Goal: Task Accomplishment & Management: Manage account settings

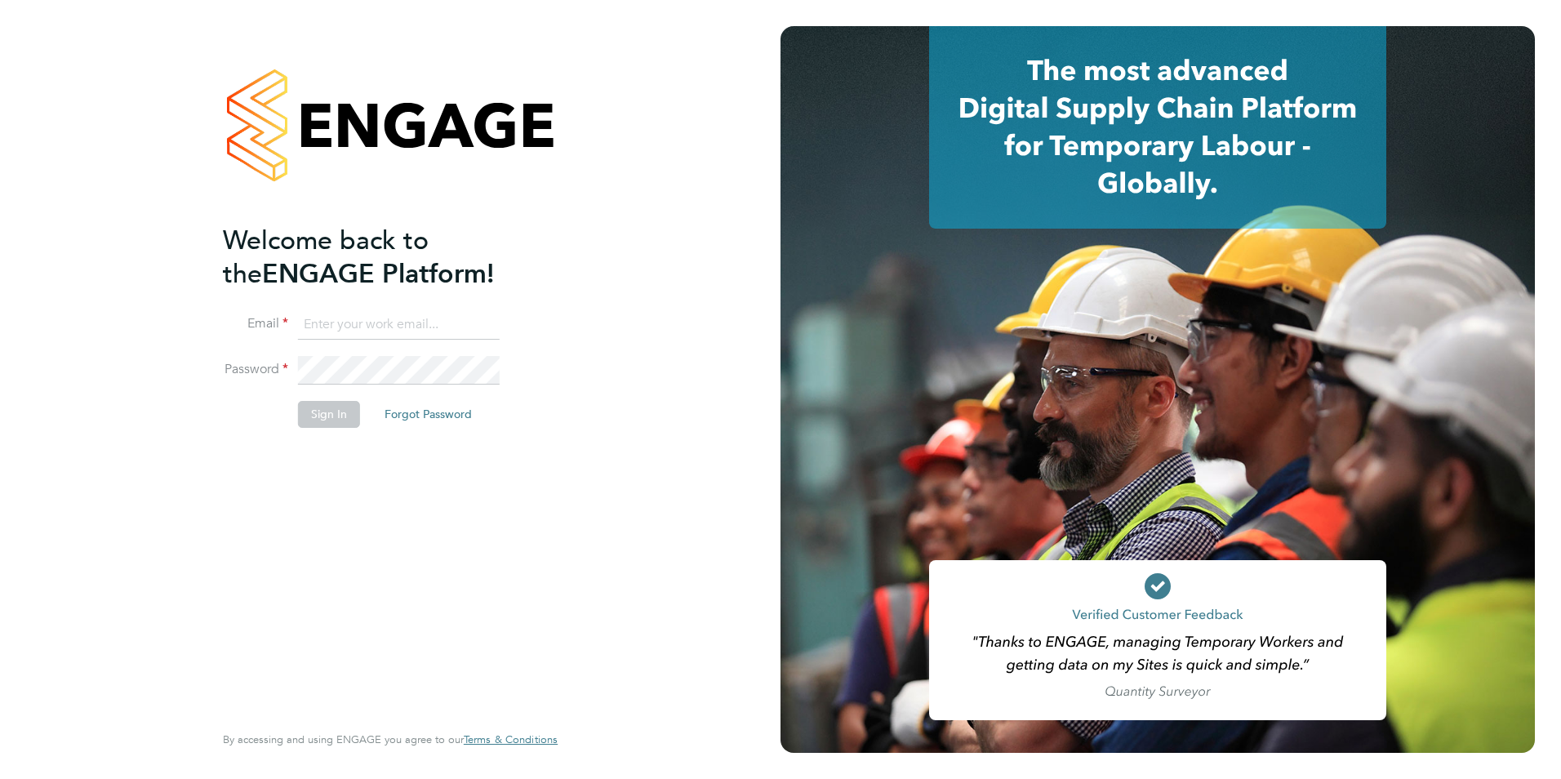
type input "[PERSON_NAME][EMAIL_ADDRESS][DOMAIN_NAME]"
click at [324, 418] on button "Sign In" at bounding box center [329, 414] width 62 height 26
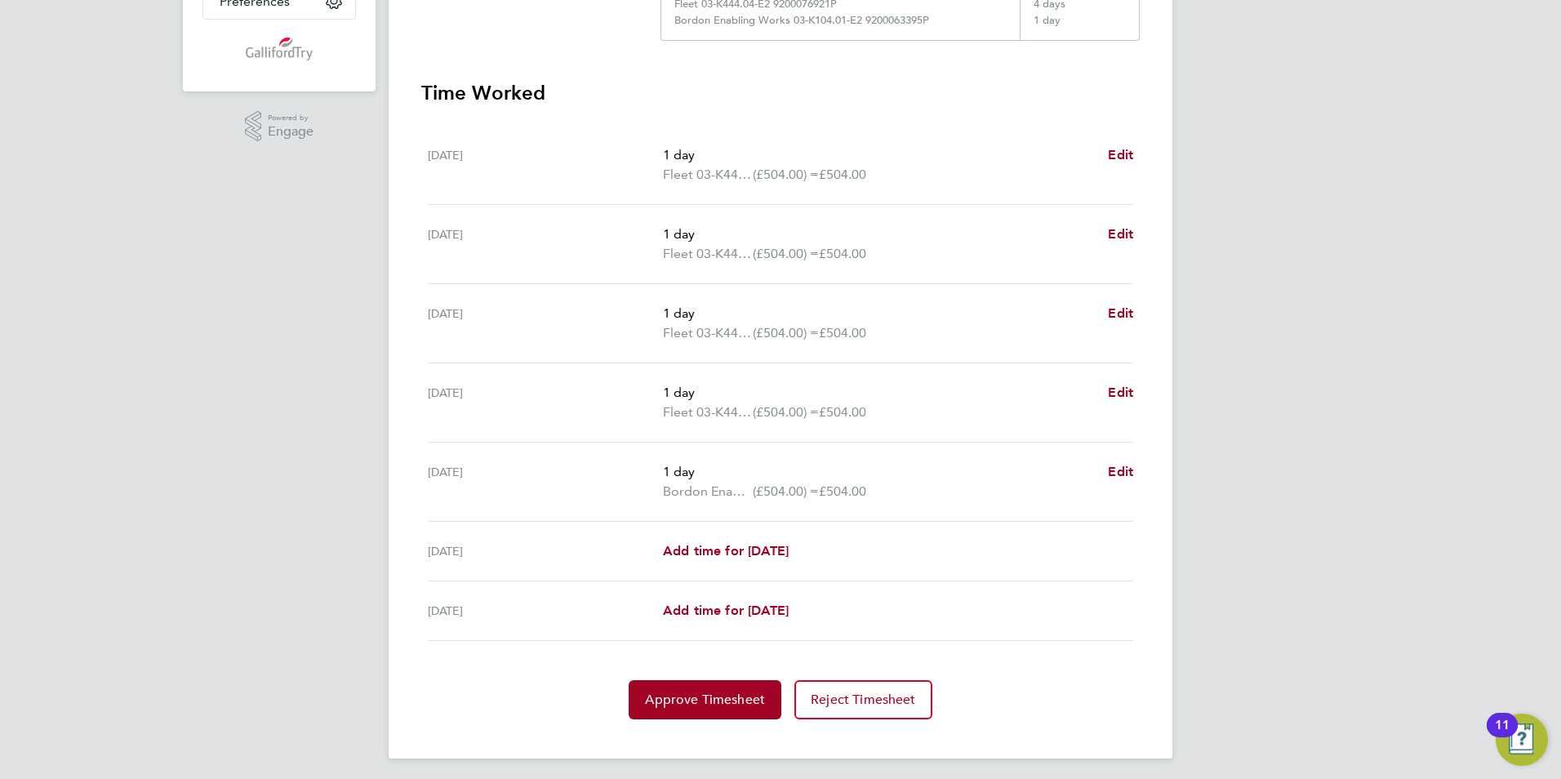
scroll to position [430, 0]
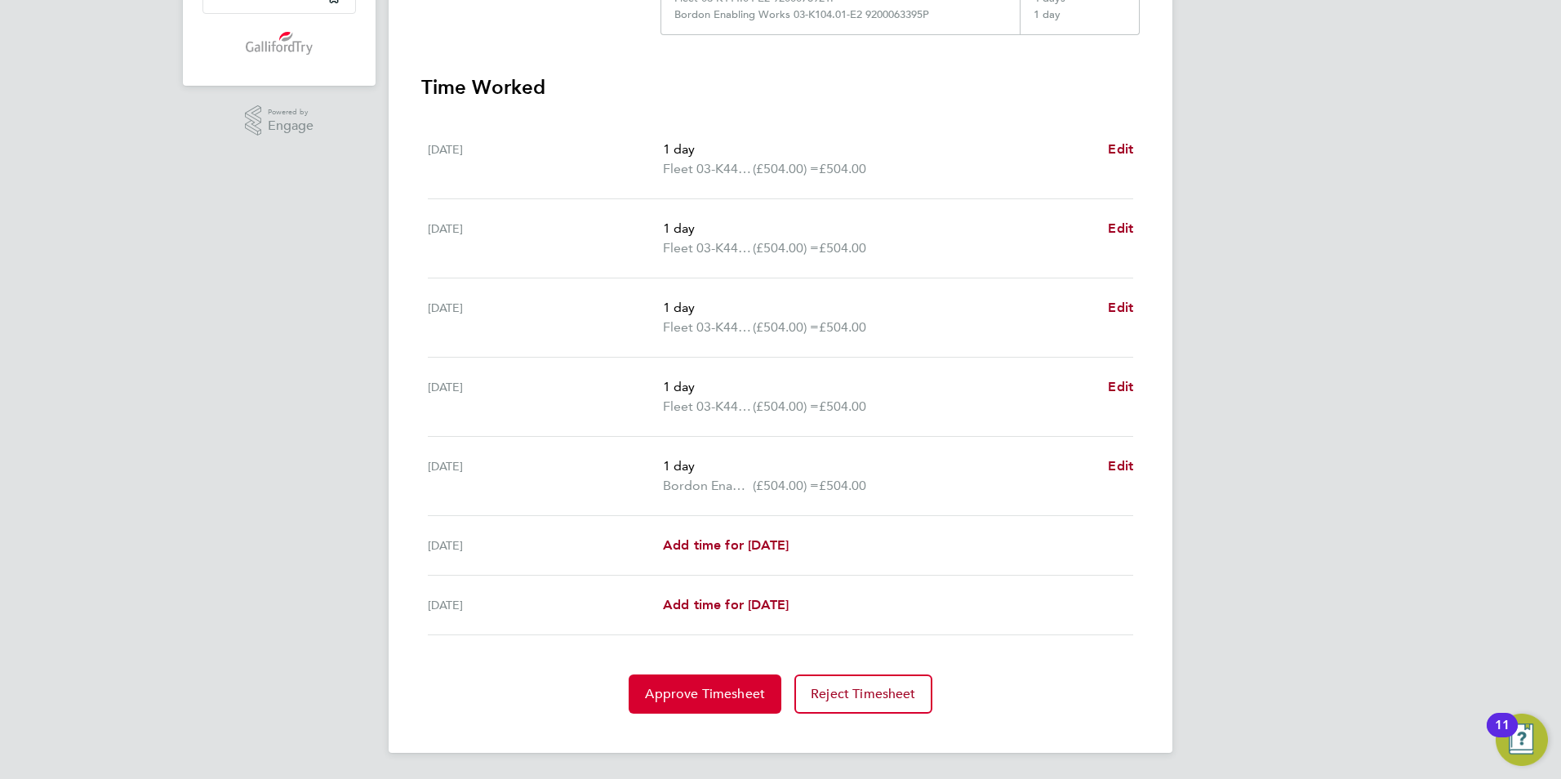
click at [679, 701] on span "Approve Timesheet" at bounding box center [705, 694] width 120 height 16
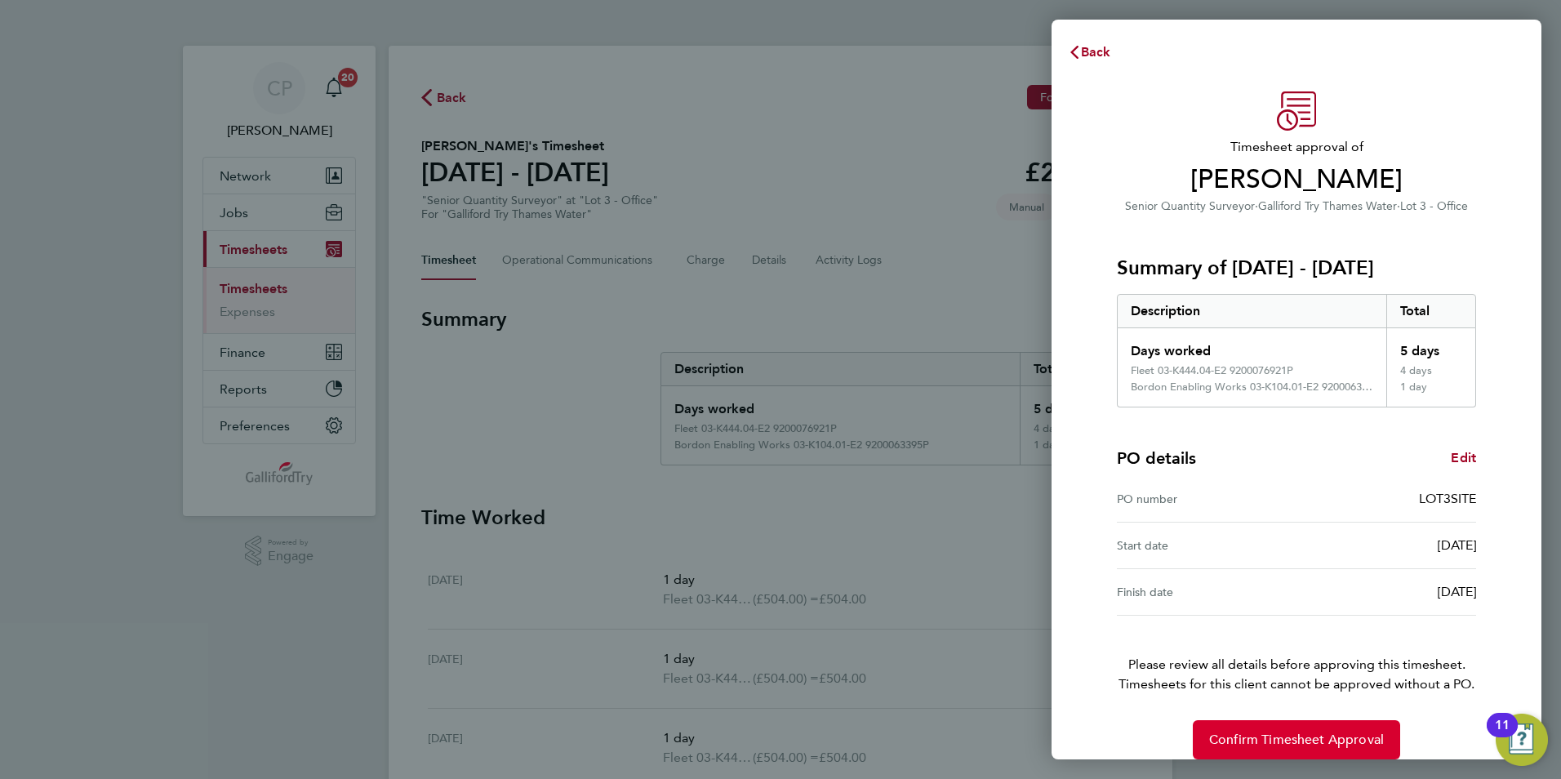
click at [1224, 746] on span "Confirm Timesheet Approval" at bounding box center [1296, 740] width 175 height 16
